Goal: Transaction & Acquisition: Purchase product/service

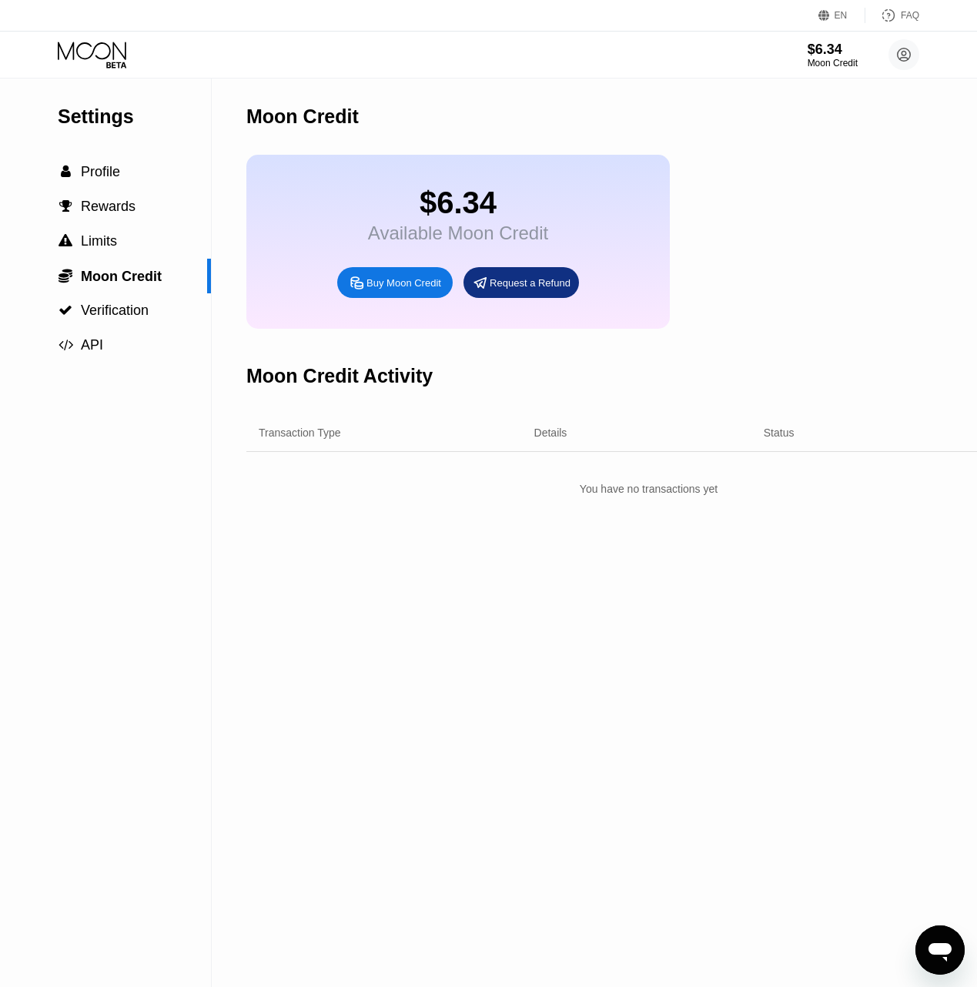
click at [400, 289] on div "Buy Moon Credit" at bounding box center [403, 282] width 75 height 13
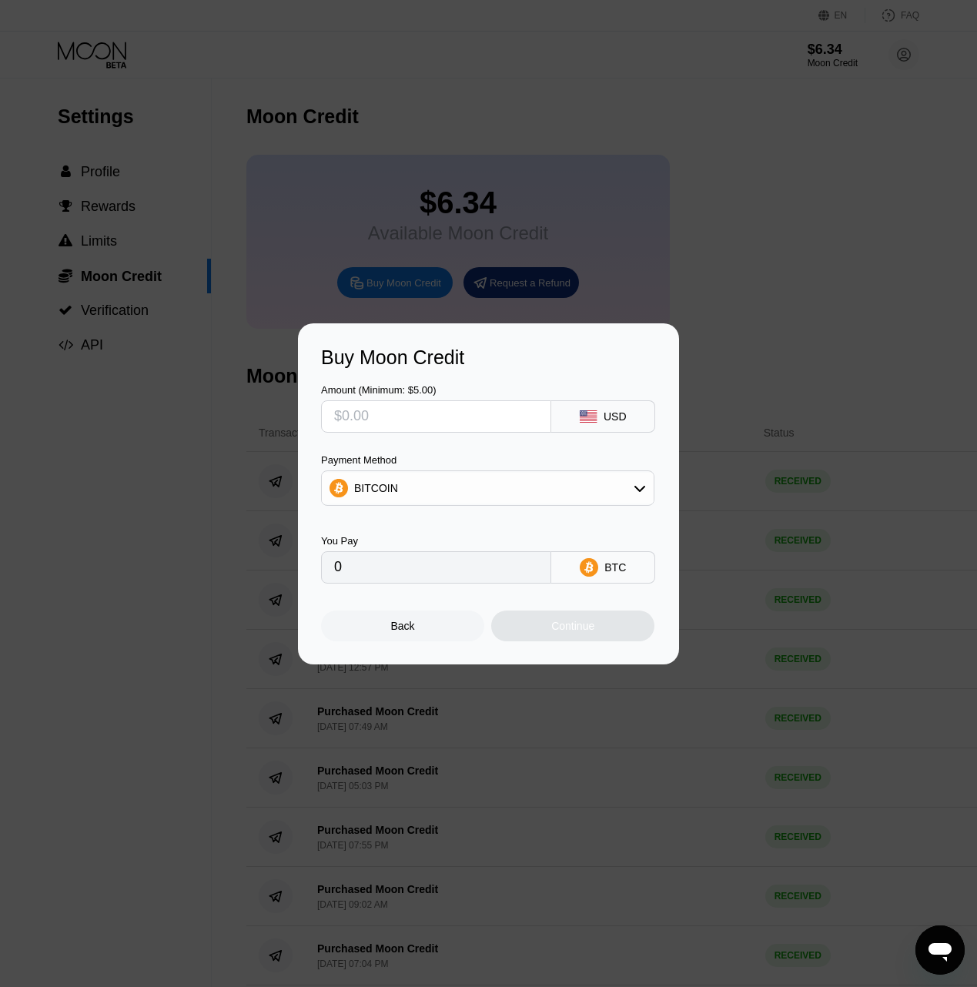
click at [456, 410] on input "text" at bounding box center [436, 416] width 204 height 31
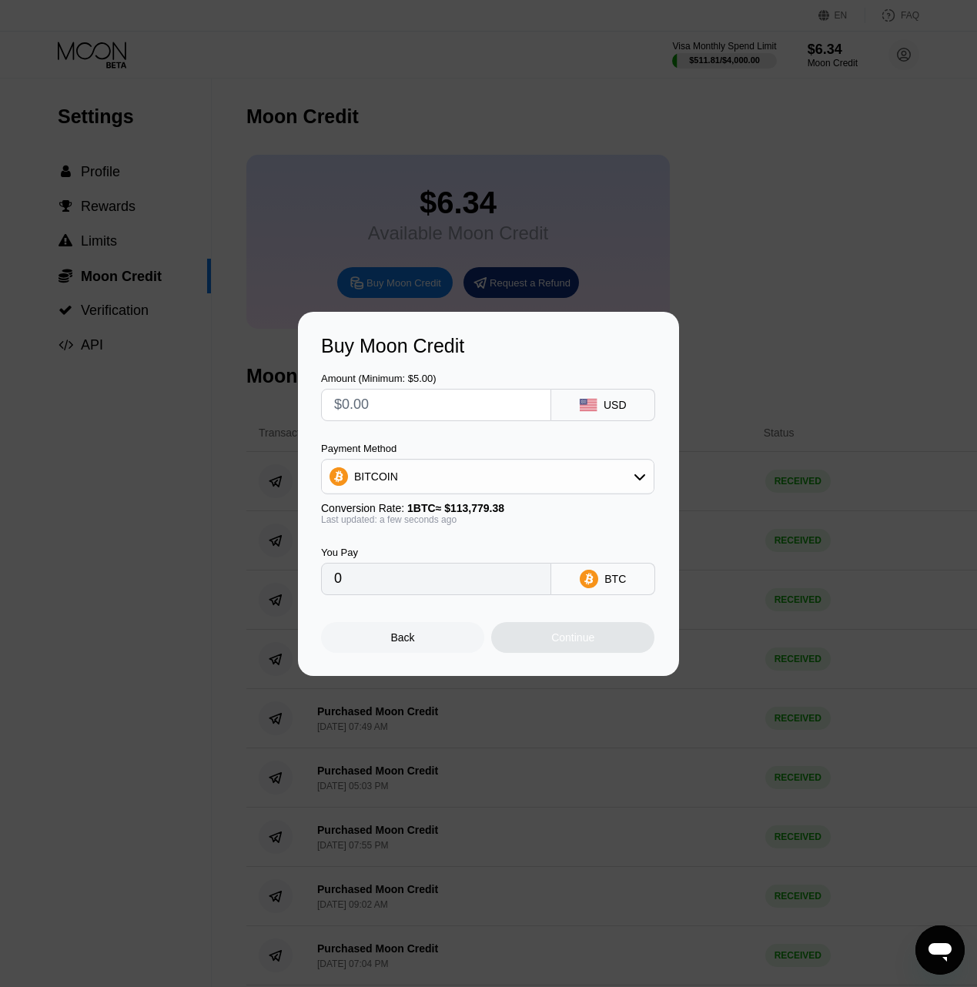
click at [356, 403] on input "text" at bounding box center [436, 405] width 204 height 31
type input "$6"
type input "0.00005274"
drag, startPoint x: 356, startPoint y: 403, endPoint x: 276, endPoint y: 403, distance: 79.3
click at [276, 403] on div "Buy Moon Credit Amount (Minimum: $5.00) $6 USD Payment Method BITCOIN Conversio…" at bounding box center [488, 494] width 977 height 364
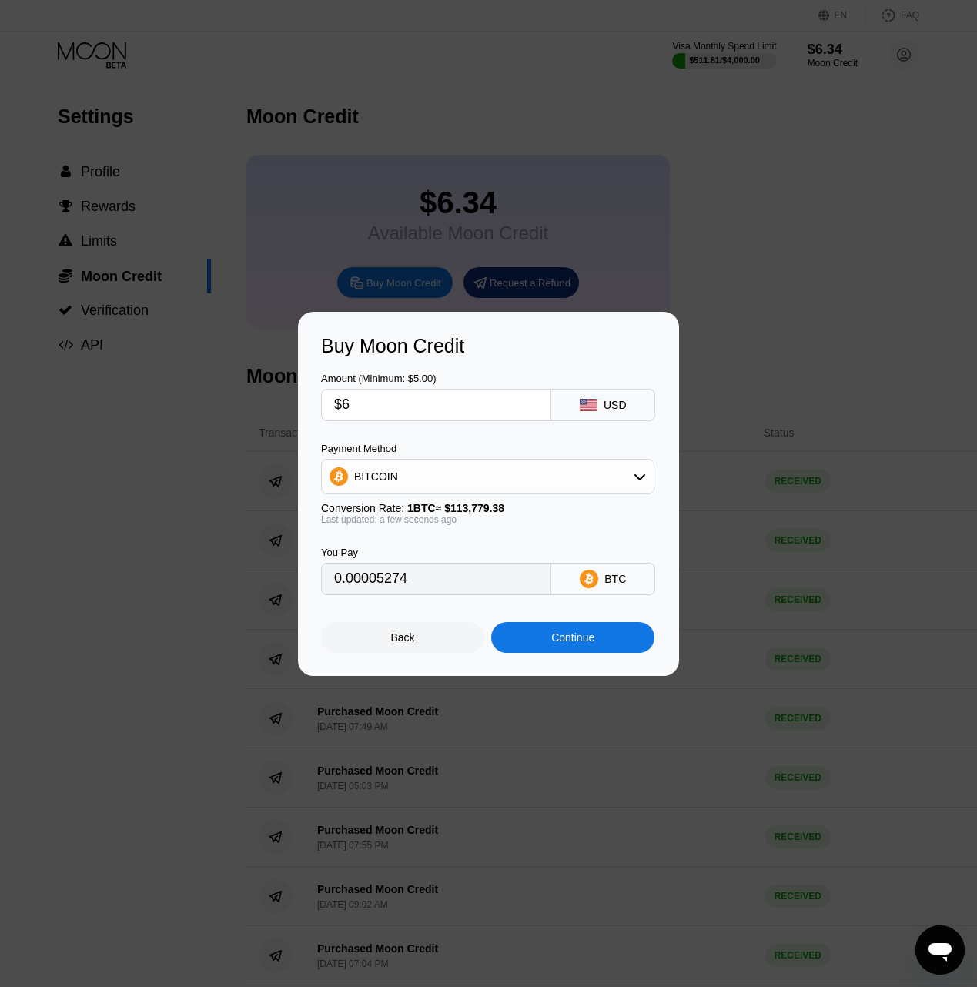
type input "$5"
type input "0.00004395"
type input "$50"
type input "0.00043945"
type input "$50"
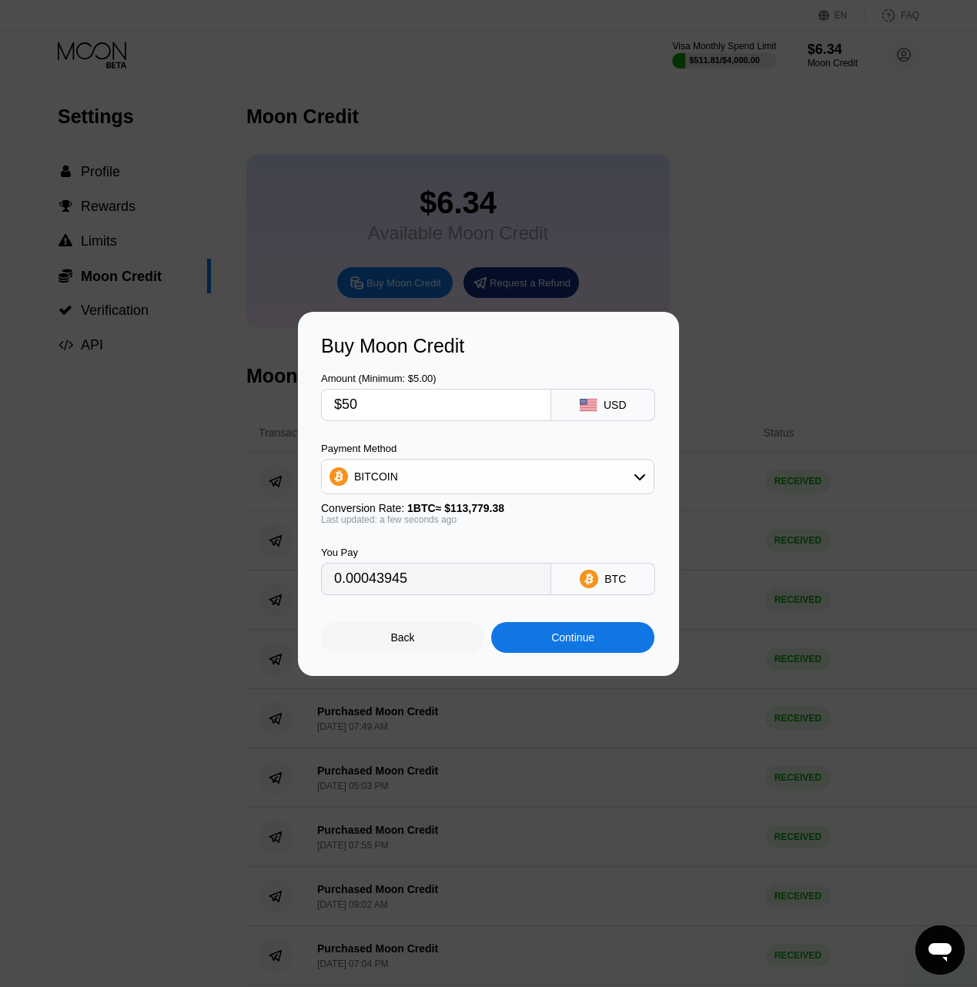
click at [585, 642] on div "Continue" at bounding box center [572, 637] width 43 height 12
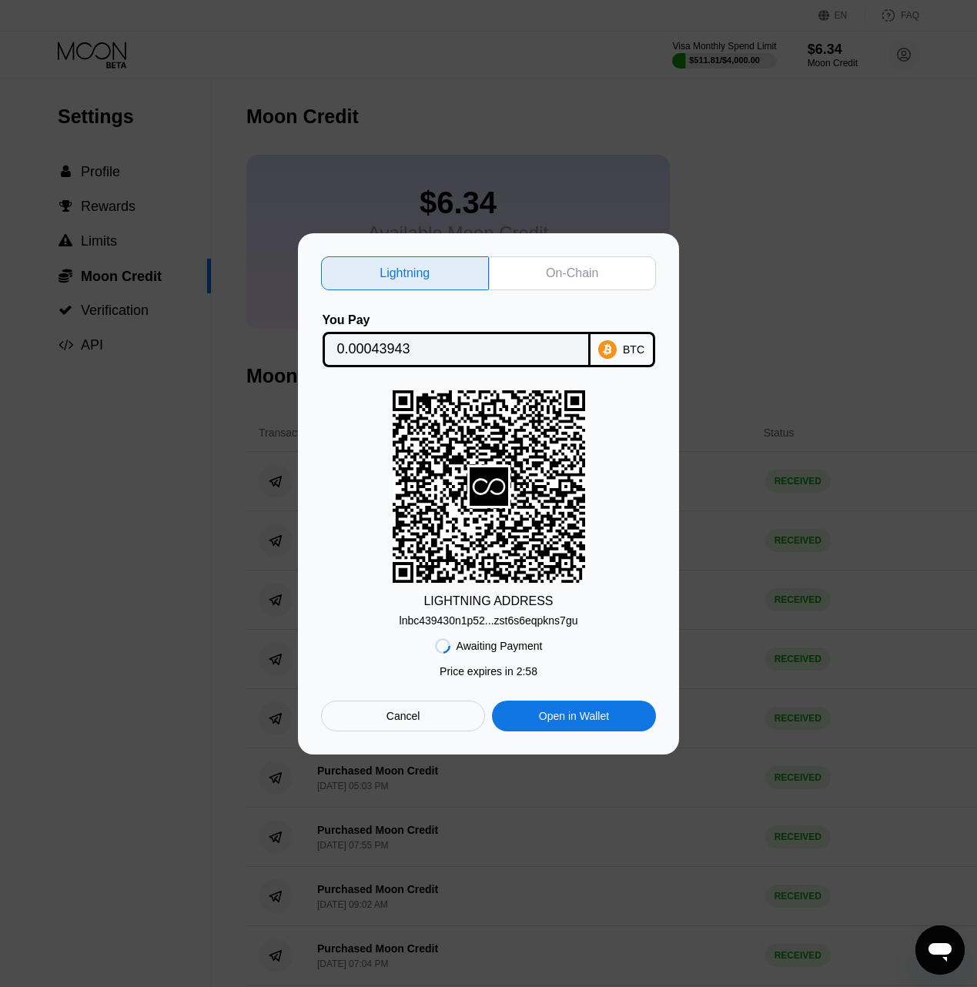
click at [542, 259] on div "On-Chain" at bounding box center [573, 273] width 168 height 34
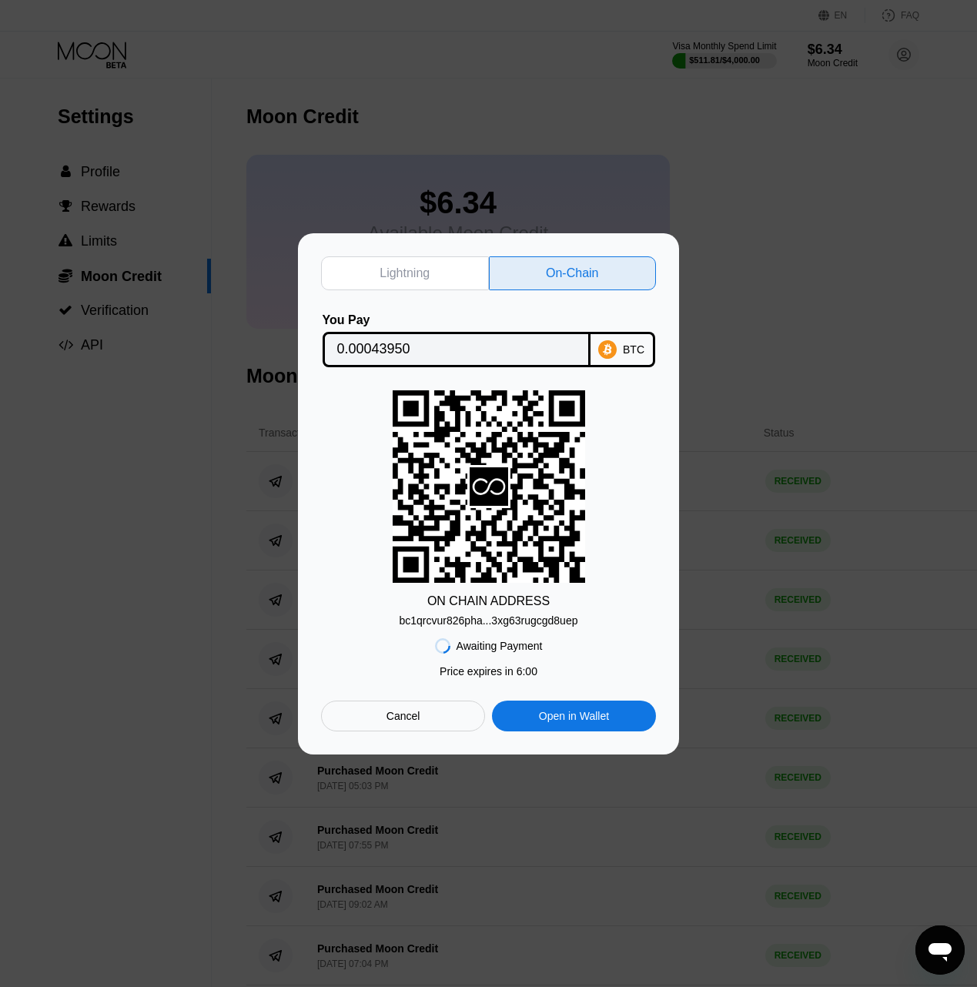
click at [389, 351] on input "0.00043950" at bounding box center [456, 349] width 239 height 31
click at [535, 628] on div "Awaiting Payment Price expires in 2 : 56 Price expires in 5 : 57 Cancel Open in…" at bounding box center [488, 679] width 335 height 105
click at [535, 620] on div "bc1qrcvur826pha...3xg63rugcgd8uep" at bounding box center [489, 620] width 179 height 12
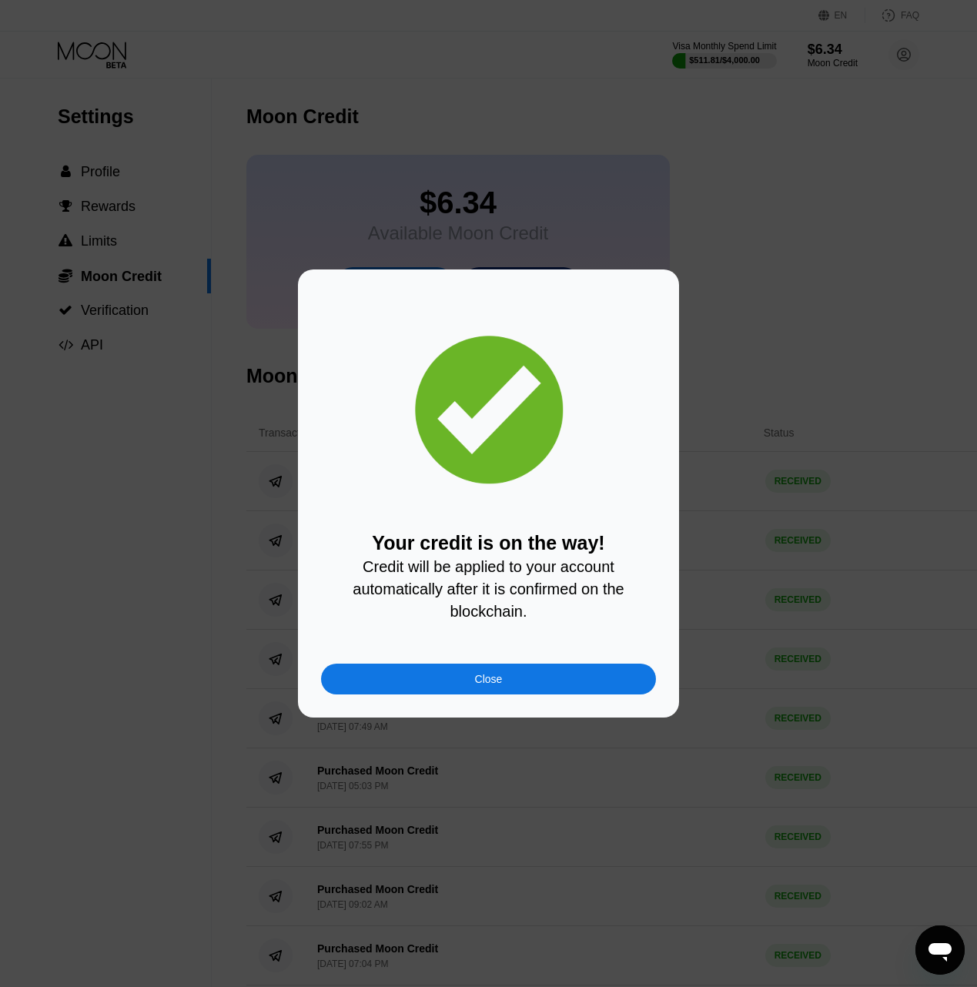
click at [515, 686] on div "Close" at bounding box center [488, 679] width 335 height 31
